Goal: Task Accomplishment & Management: Manage account settings

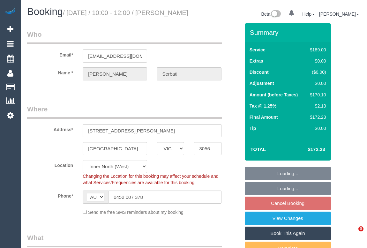
select select "VIC"
select select "string:stripe-pm_1RxODp2GScqysDRV8UDJtdSi"
select select "object:530"
select select "number:27"
select select "number:14"
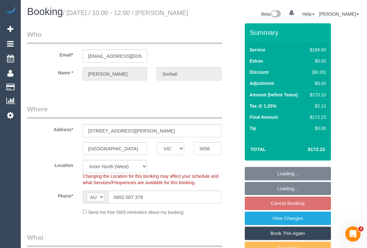
select select "number:19"
select select "number:25"
select select "number:34"
select select "number:13"
select select "object:1524"
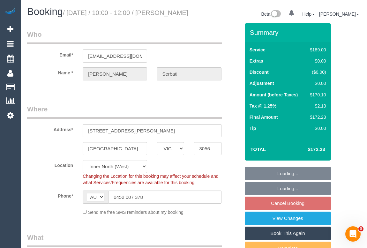
select select "spot4"
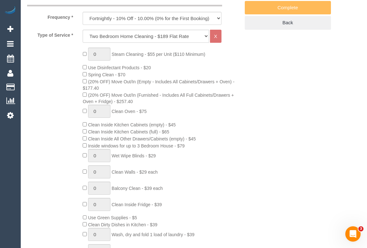
scroll to position [240, 0]
